Goal: Navigation & Orientation: Find specific page/section

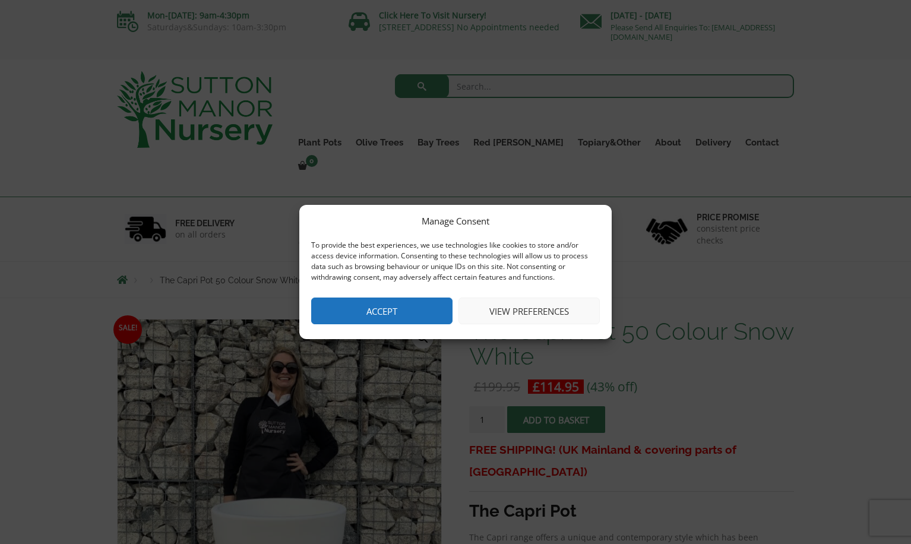
click at [403, 310] on button "Accept" at bounding box center [381, 310] width 141 height 27
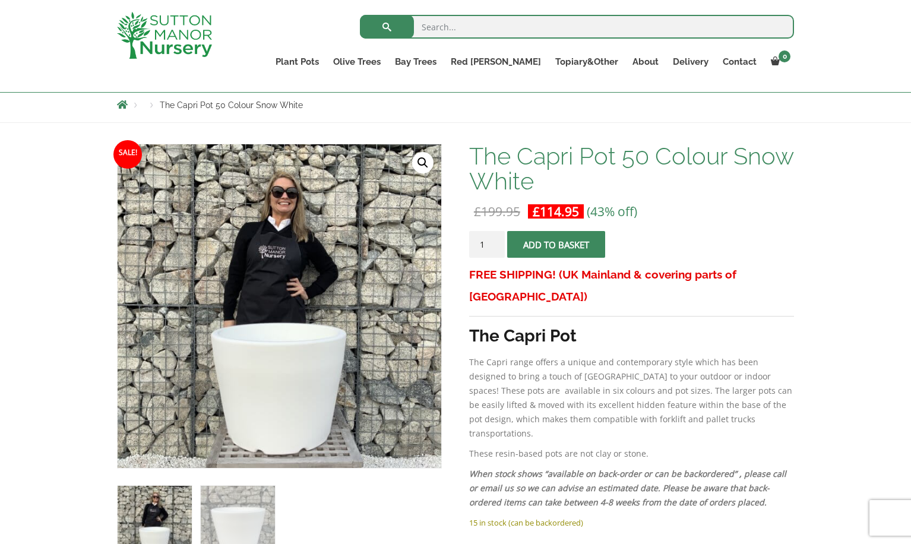
scroll to position [111, 0]
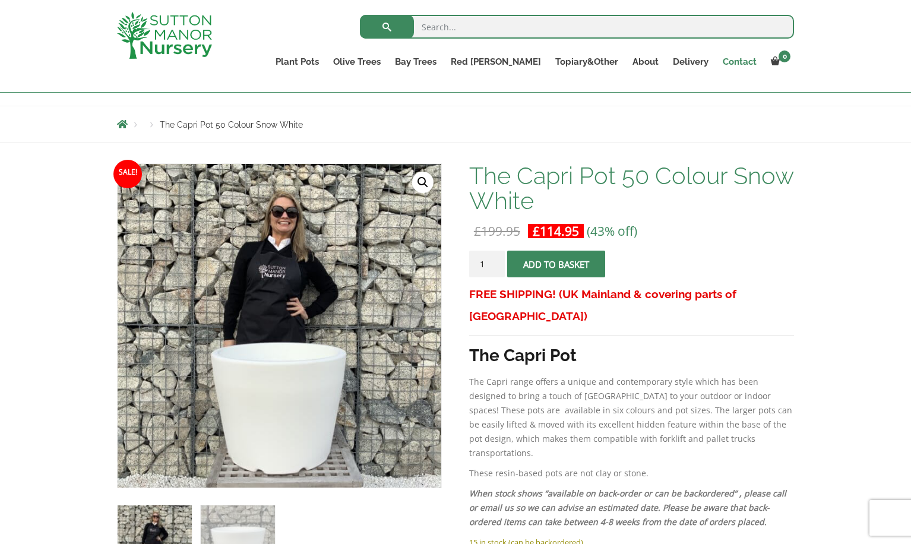
click at [743, 58] on link "Contact" at bounding box center [739, 61] width 48 height 17
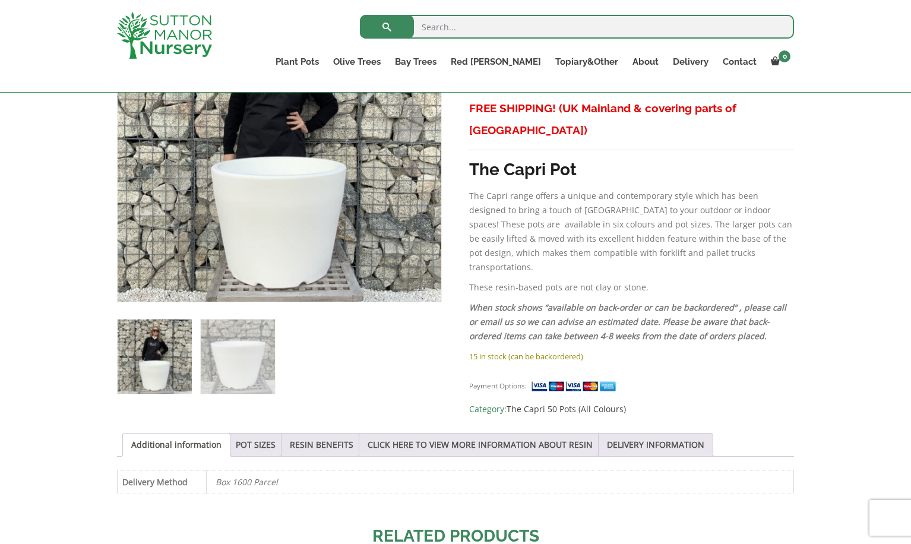
scroll to position [301, 0]
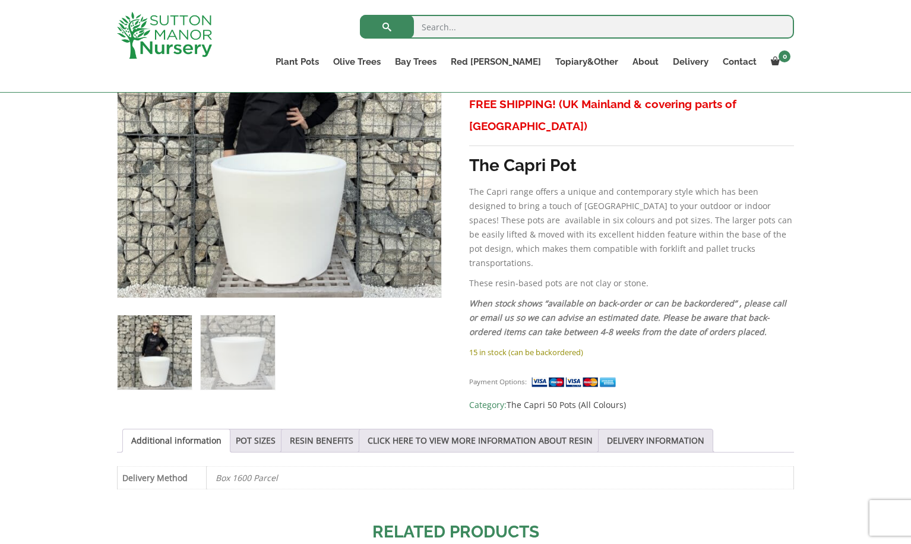
click at [167, 321] on img at bounding box center [155, 352] width 74 height 74
click at [264, 338] on img at bounding box center [238, 352] width 74 height 74
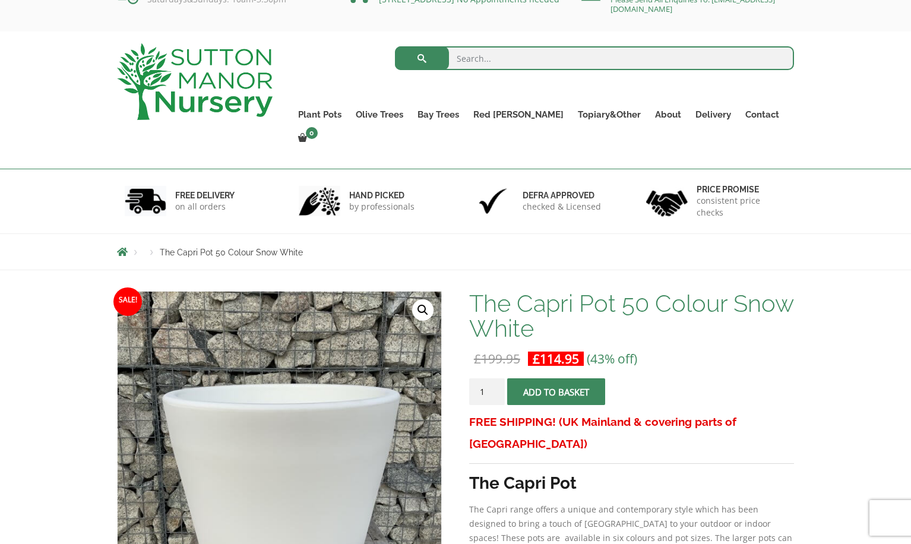
scroll to position [0, 0]
